Goal: Task Accomplishment & Management: Manage account settings

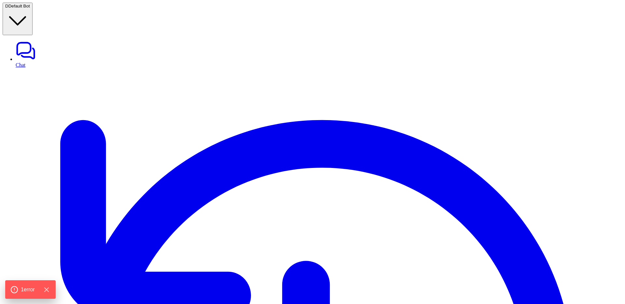
click at [30, 8] on span "Default Bot" at bounding box center [18, 6] width 21 height 5
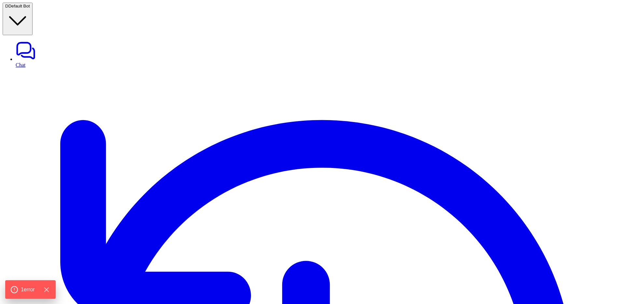
type textarea "**********"
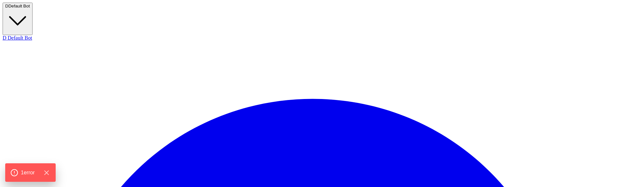
click at [30, 8] on span "Default Bot" at bounding box center [18, 6] width 21 height 5
